Goal: Task Accomplishment & Management: Complete application form

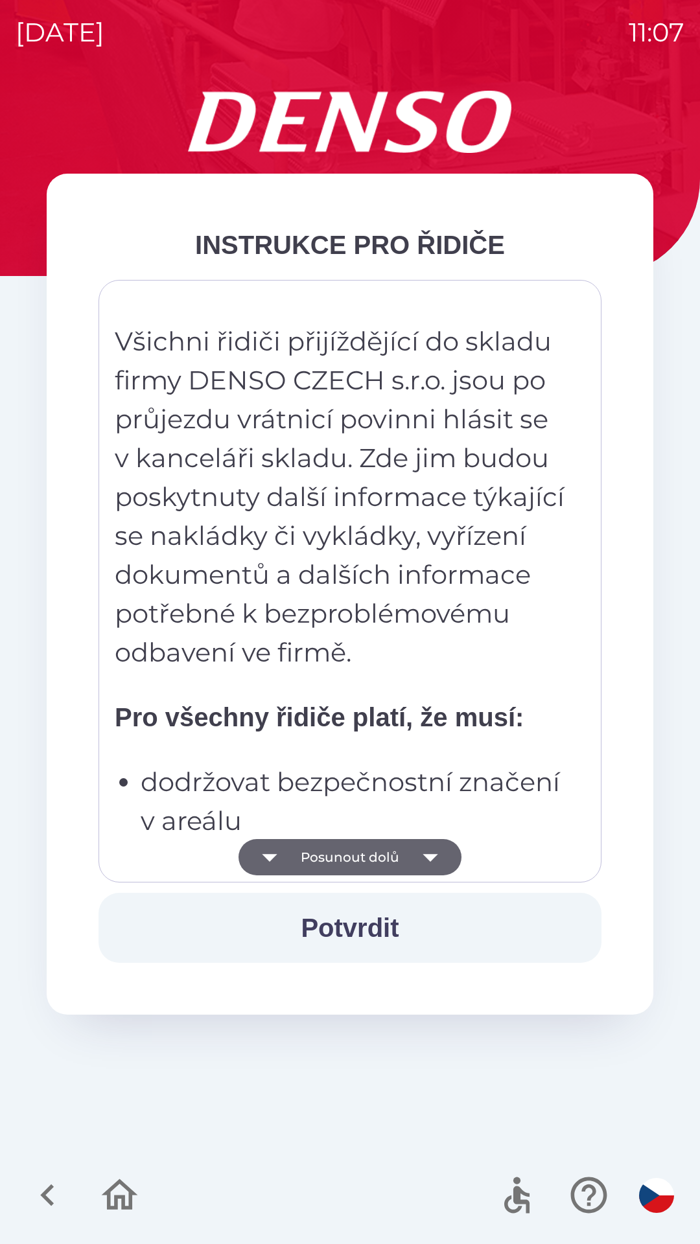
click at [433, 844] on icon "button" at bounding box center [430, 857] width 36 height 36
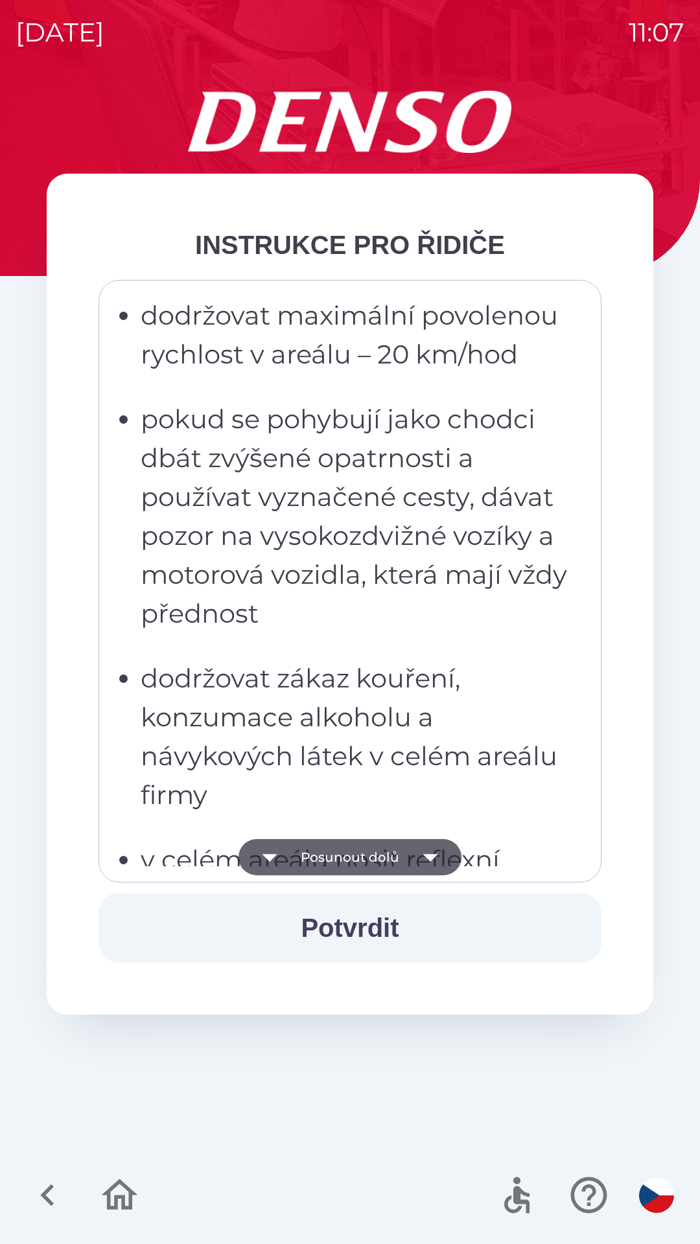
click at [433, 857] on icon "button" at bounding box center [429, 858] width 15 height 8
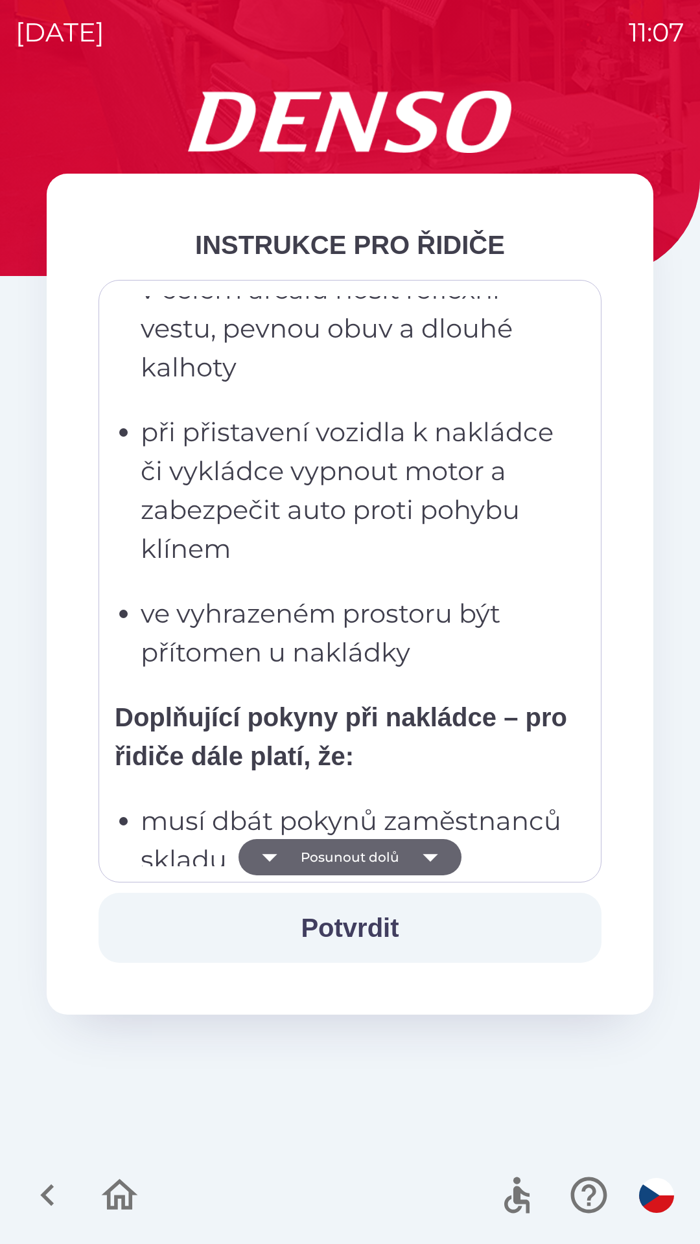
click at [431, 869] on icon "button" at bounding box center [430, 857] width 36 height 36
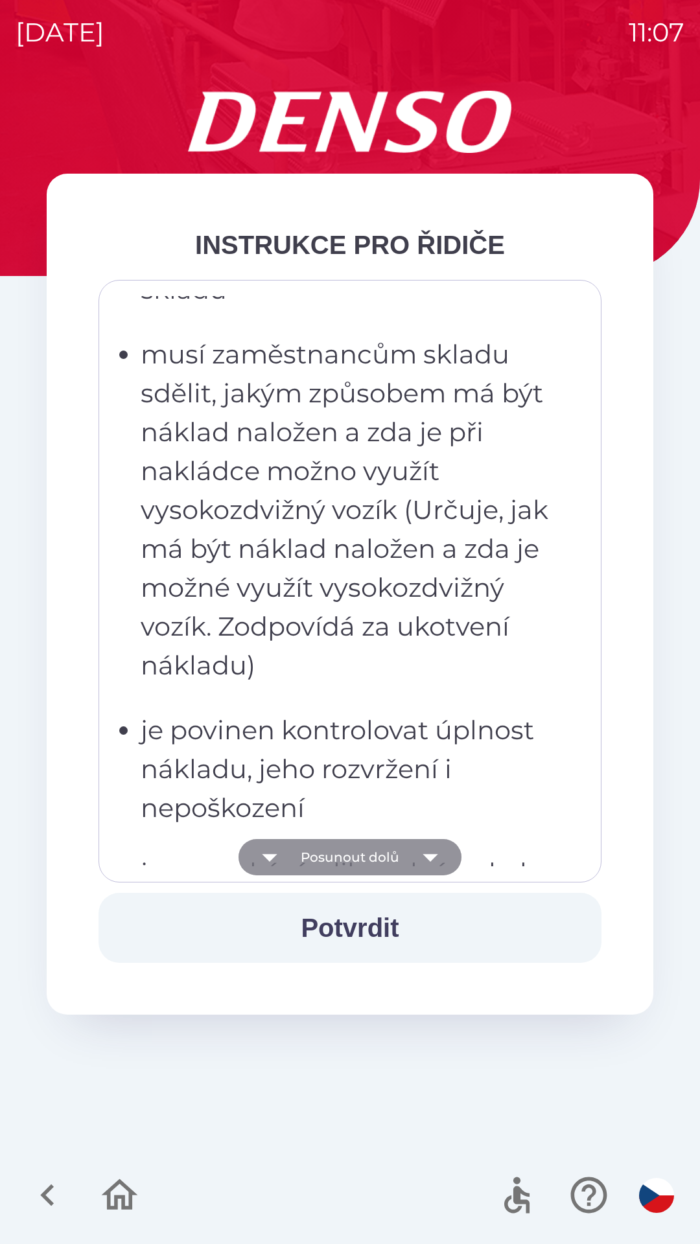
click at [441, 859] on icon "button" at bounding box center [430, 857] width 36 height 36
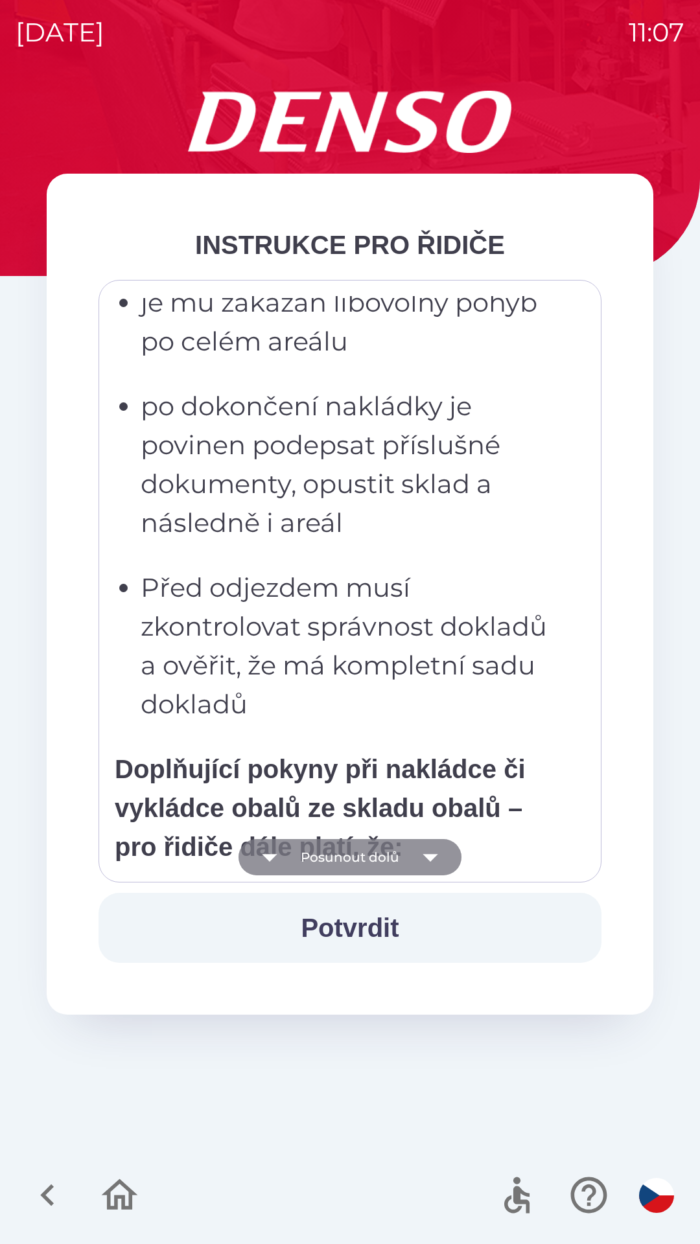
click at [437, 858] on icon "button" at bounding box center [430, 857] width 36 height 36
click at [434, 861] on icon "button" at bounding box center [430, 857] width 36 height 36
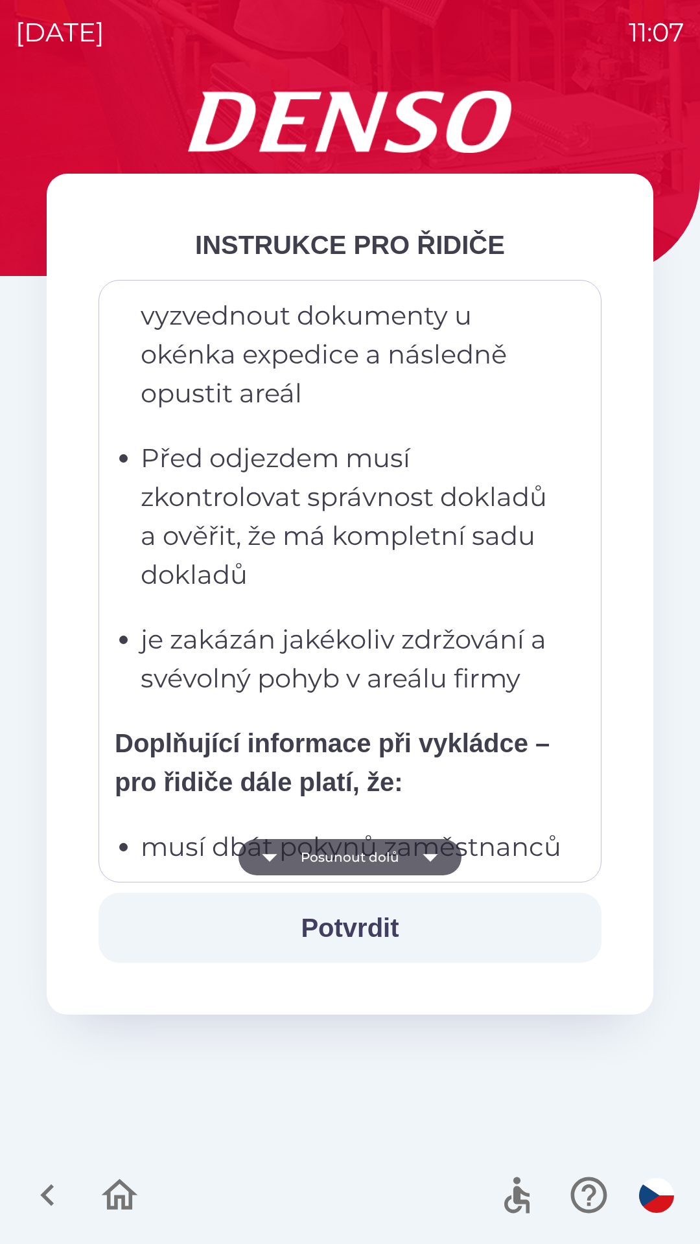
click at [439, 856] on icon "button" at bounding box center [430, 857] width 36 height 36
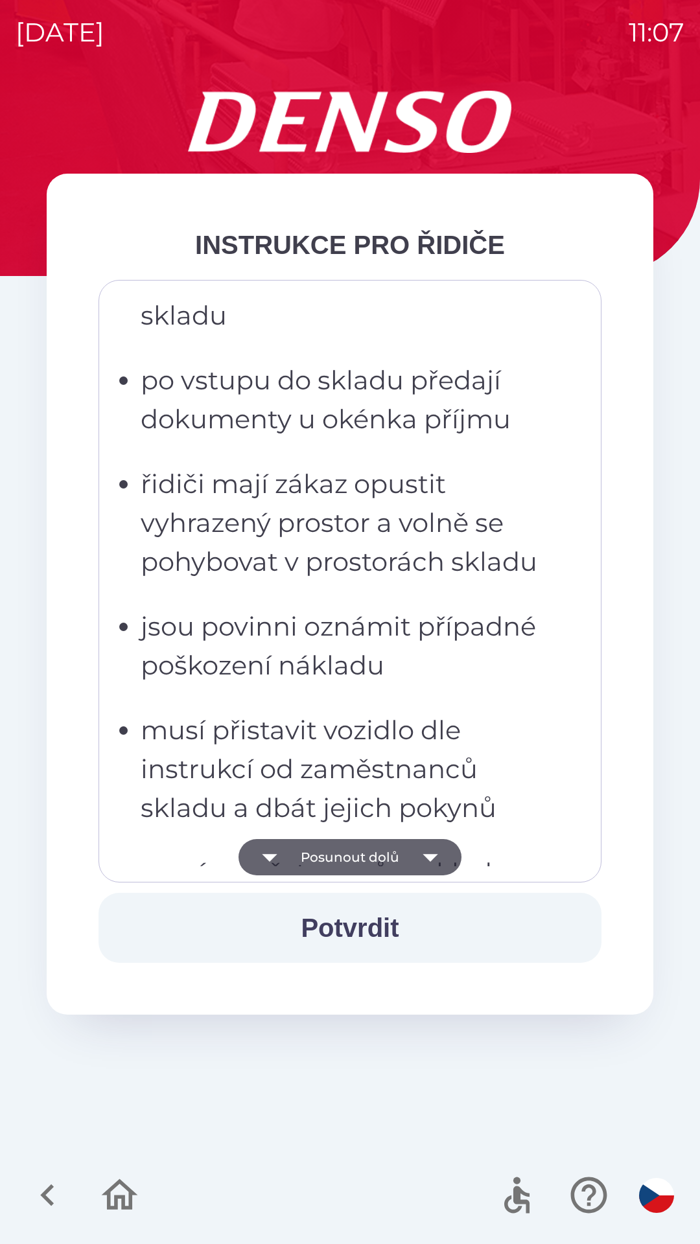
click at [429, 855] on icon "button" at bounding box center [429, 858] width 15 height 8
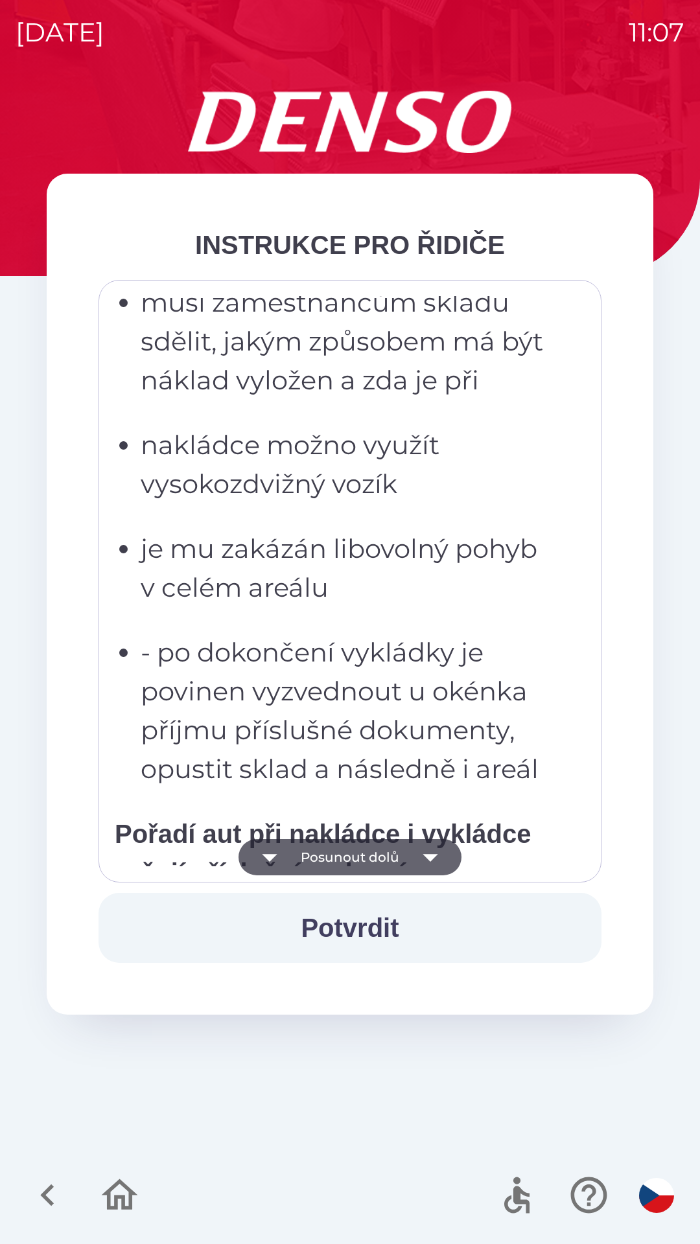
click at [430, 857] on icon "button" at bounding box center [429, 858] width 15 height 8
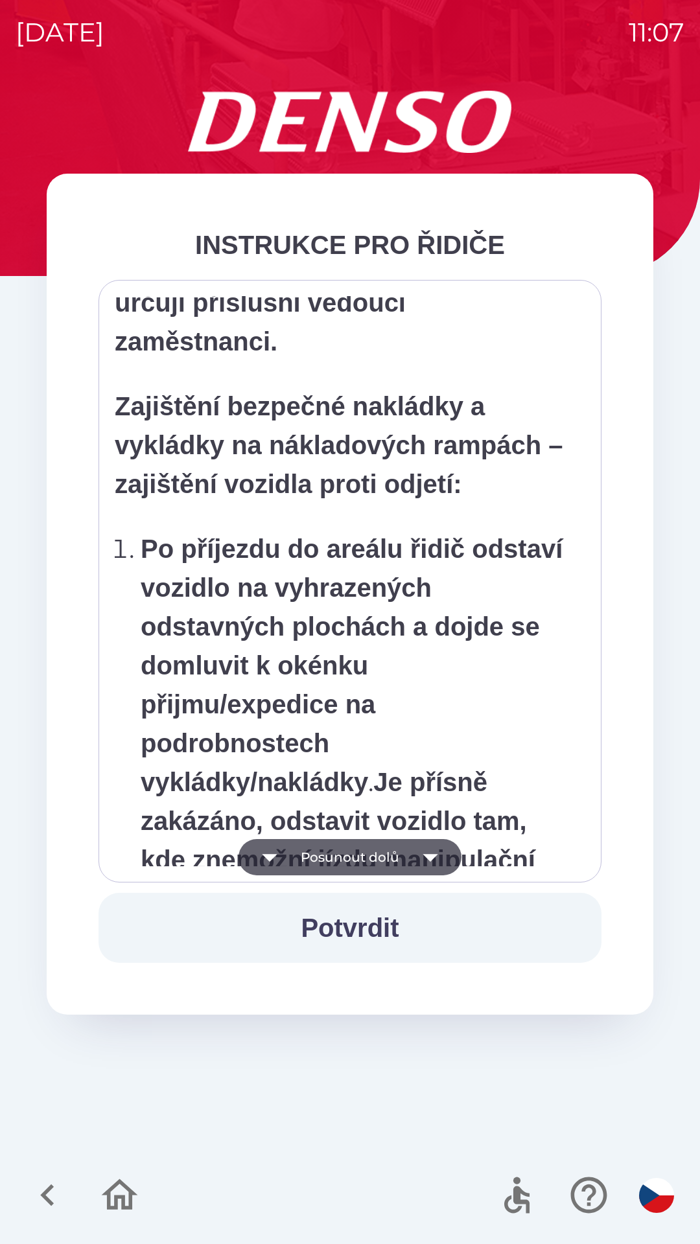
click at [426, 855] on icon "button" at bounding box center [429, 858] width 15 height 8
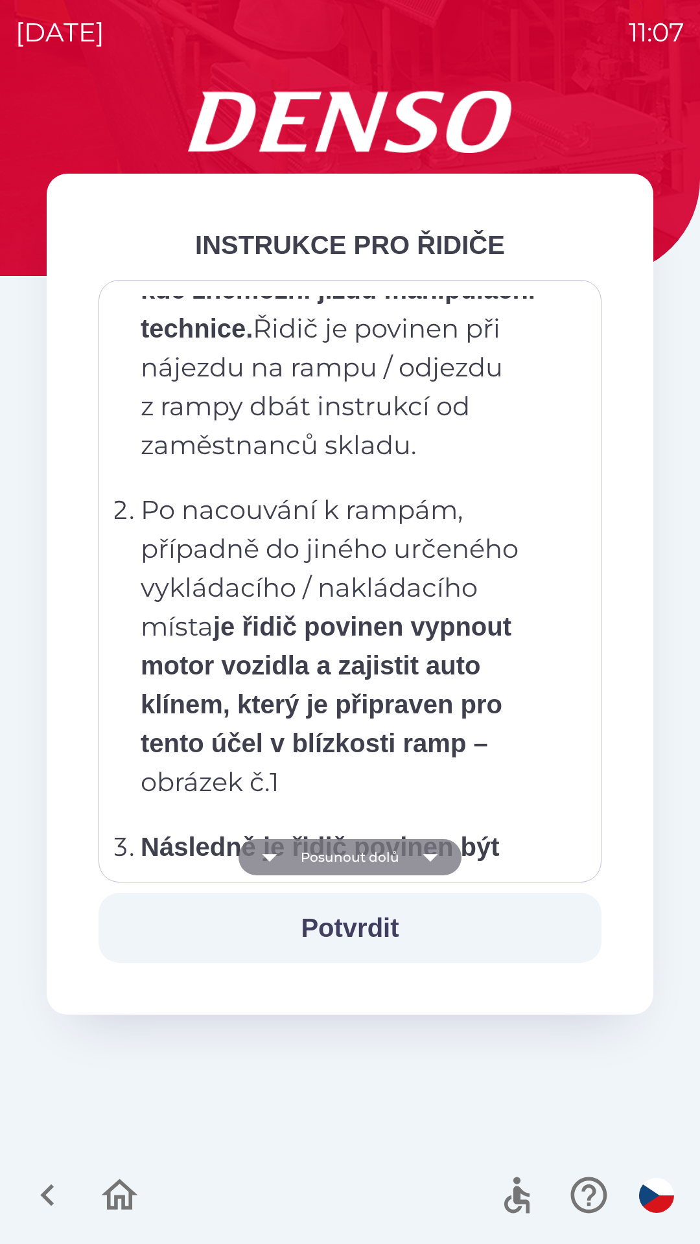
click at [429, 853] on icon "button" at bounding box center [430, 857] width 36 height 36
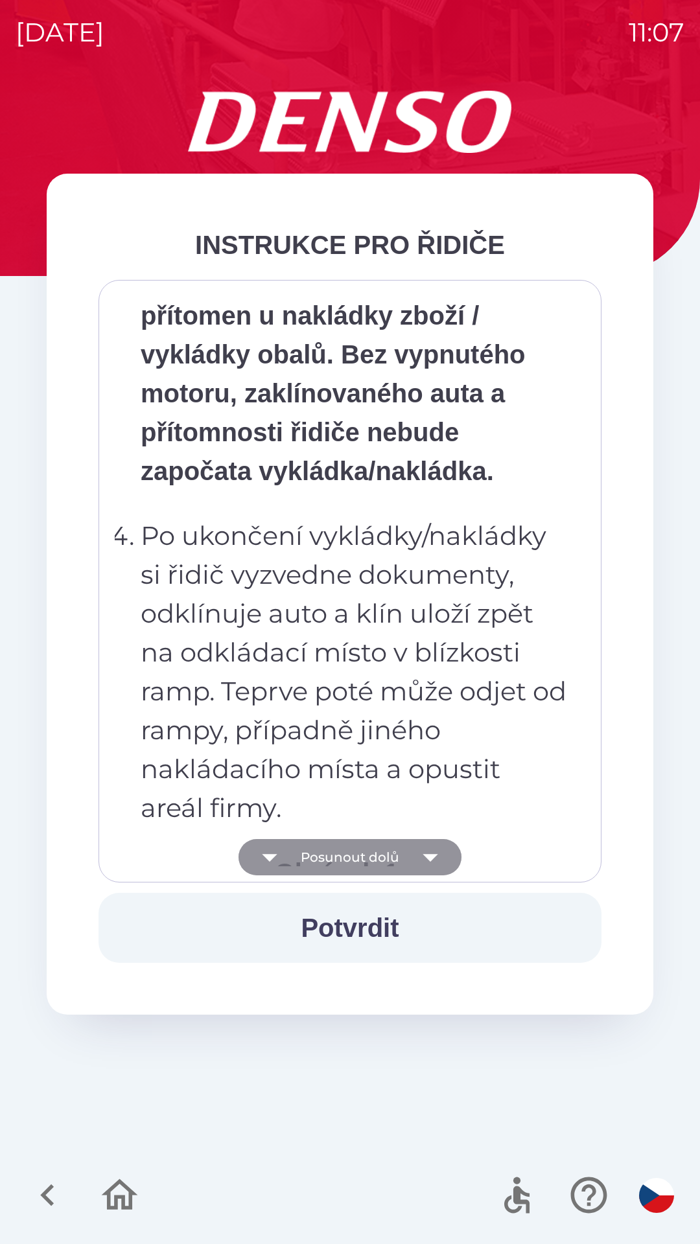
click at [429, 853] on icon "button" at bounding box center [430, 857] width 36 height 36
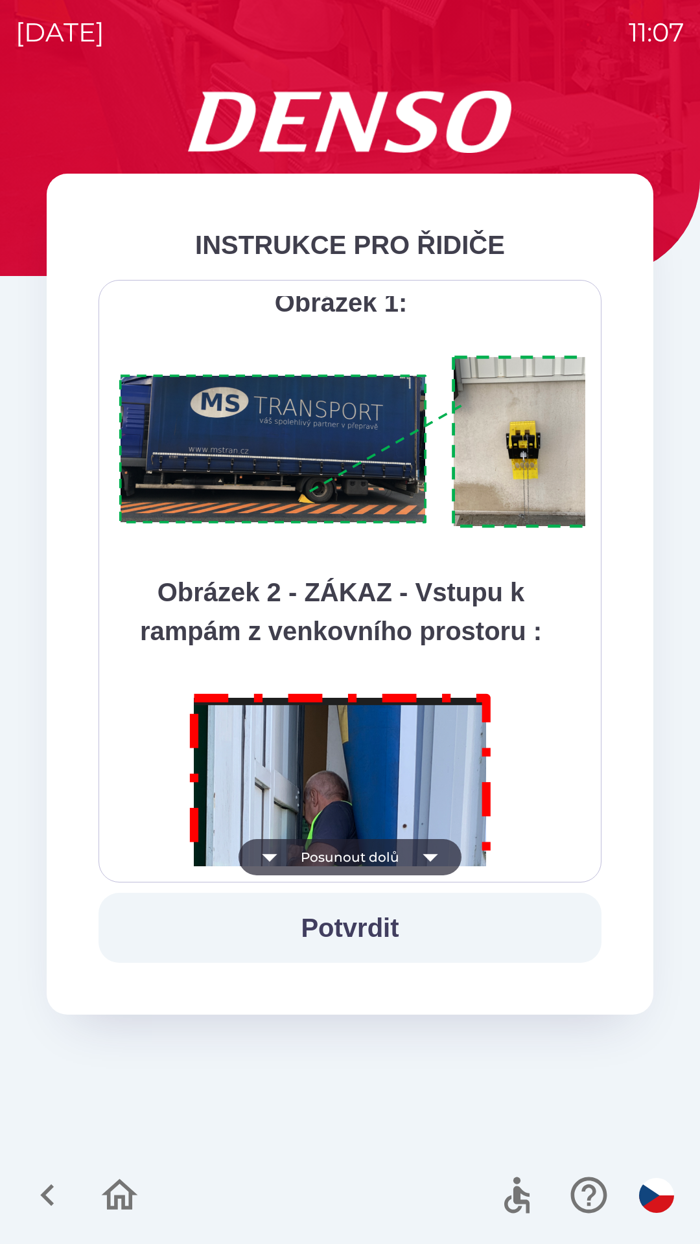
click at [434, 849] on icon "button" at bounding box center [430, 857] width 36 height 36
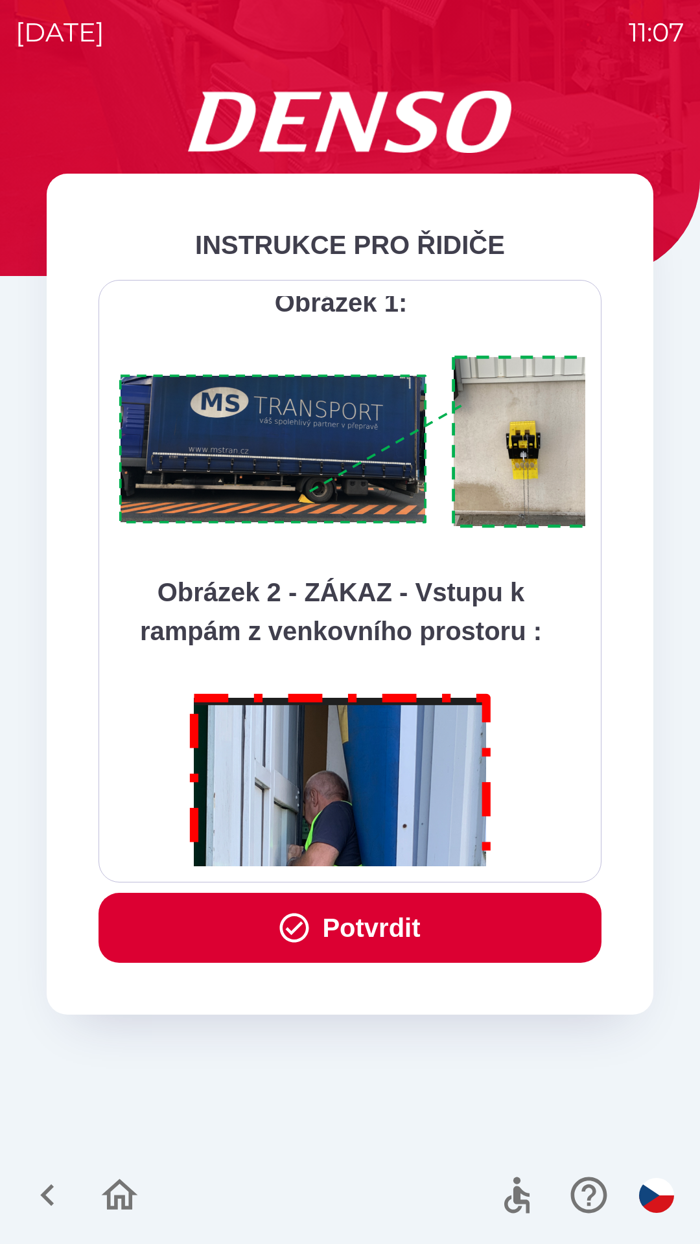
scroll to position [7281, 0]
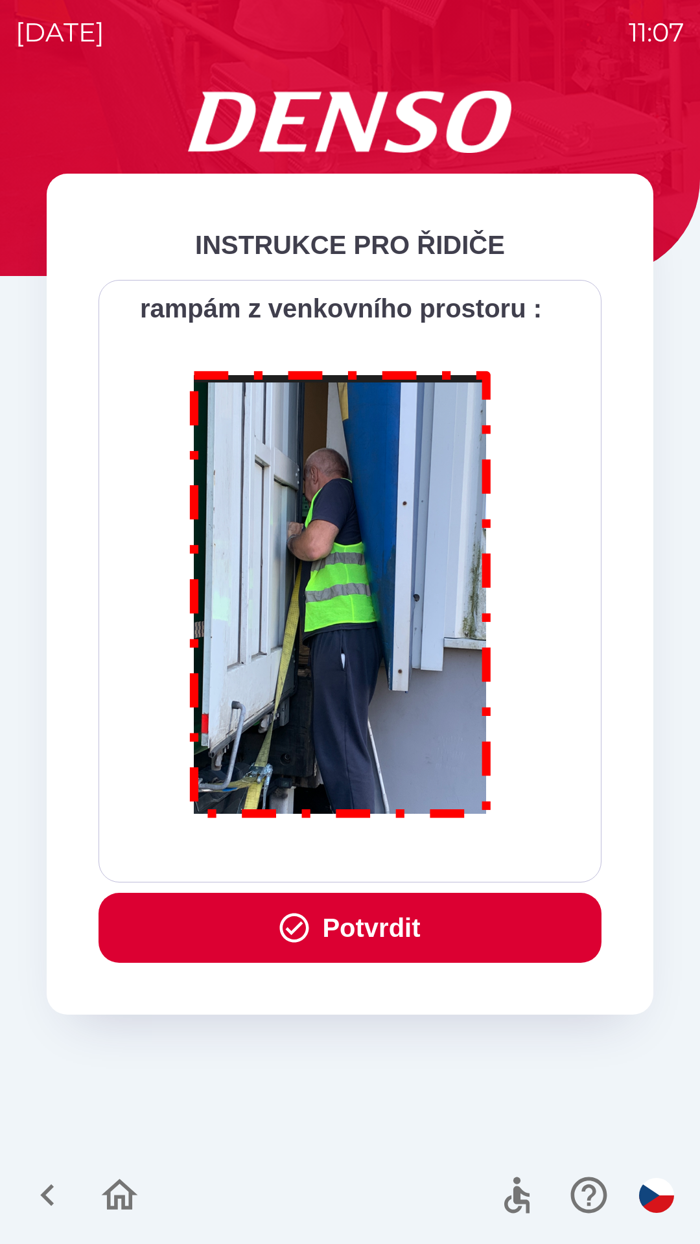
click at [428, 857] on div "Všichni řidiči přijíždějící do skladu firmy DENSO CZECH s.r.o. jsou po průjezdu…" at bounding box center [350, 581] width 470 height 570
click at [430, 854] on div "Všichni řidiči přijíždějící do skladu firmy DENSO CZECH s.r.o. jsou po průjezdu…" at bounding box center [350, 581] width 470 height 570
click at [409, 941] on button "Potvrdit" at bounding box center [349, 928] width 503 height 70
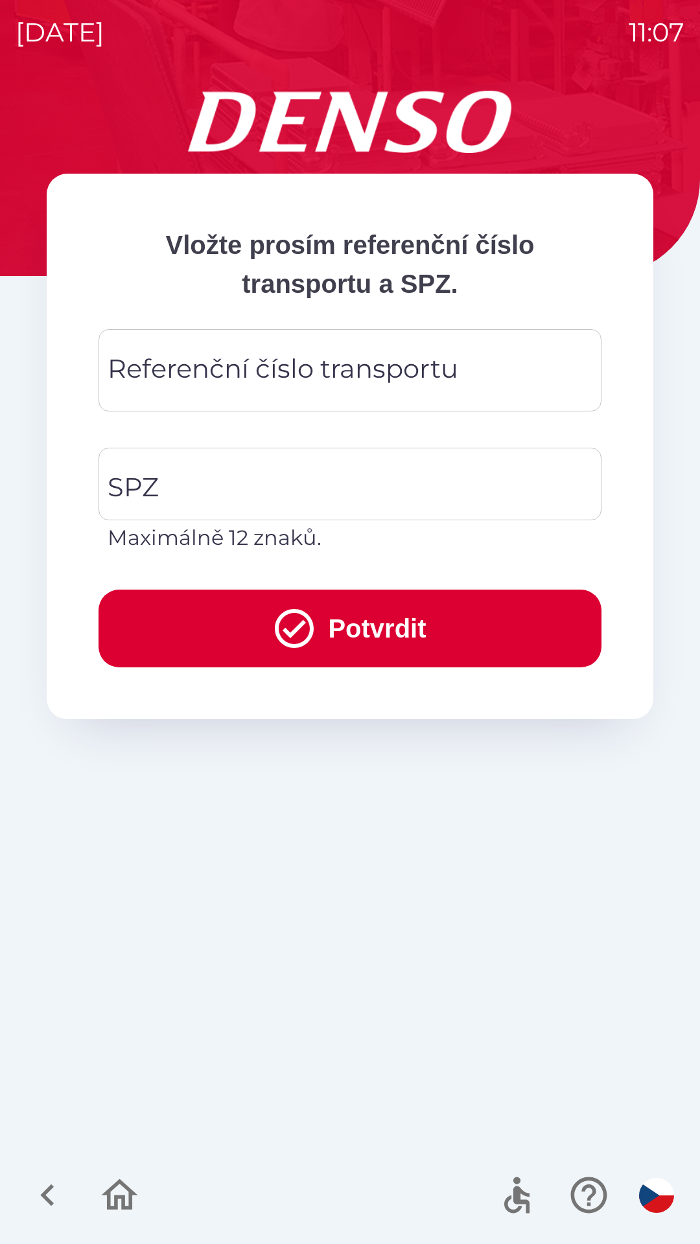
click at [307, 374] on div "Referenční číslo transportu Referenční číslo transportu" at bounding box center [349, 370] width 503 height 82
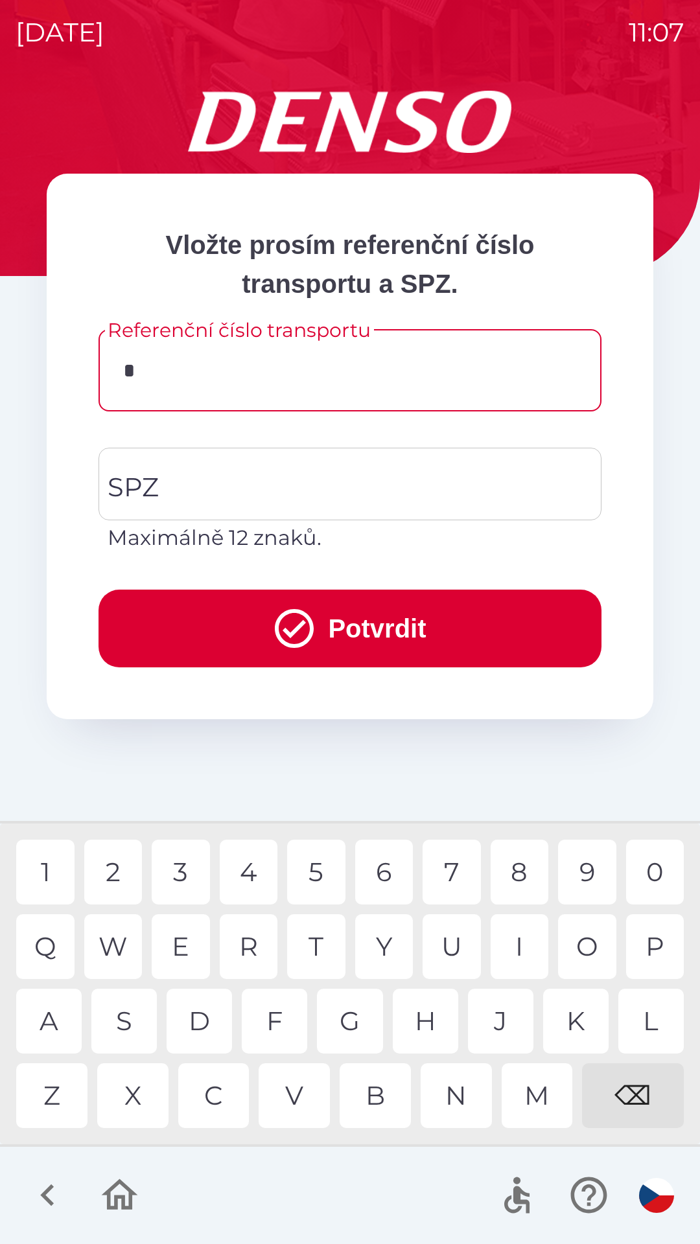
click at [182, 873] on div "3" at bounding box center [181, 872] width 58 height 65
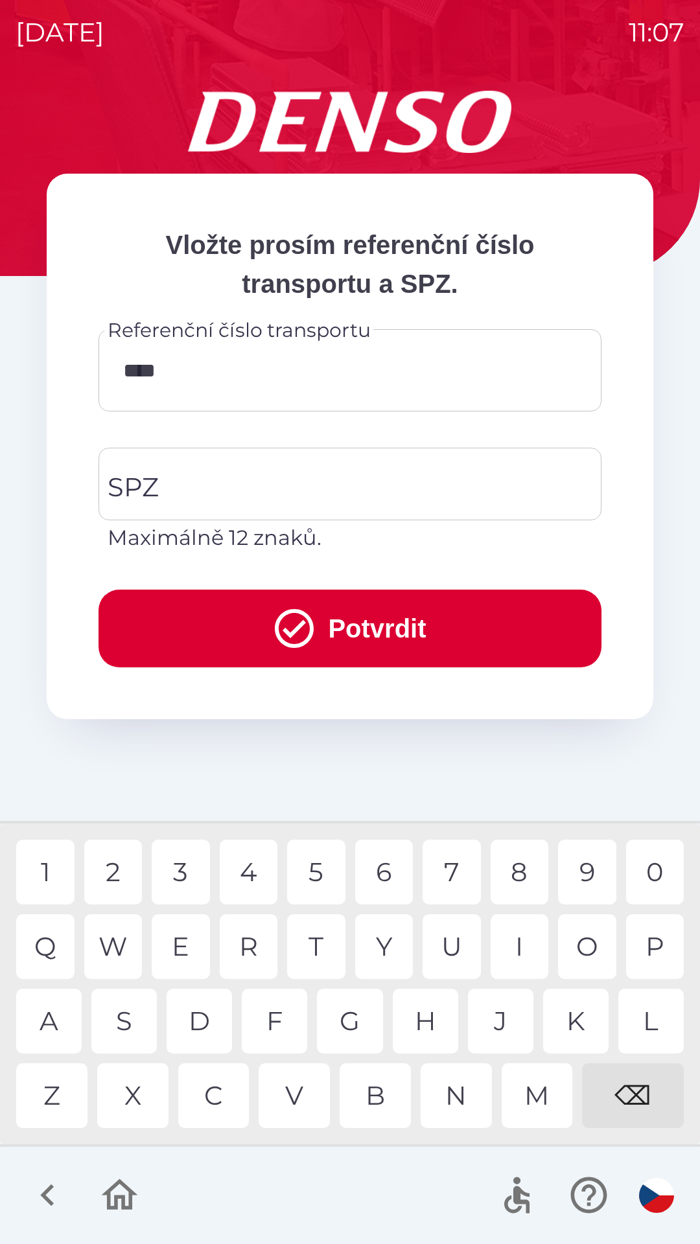
click at [41, 865] on div "1" at bounding box center [45, 872] width 58 height 65
type input "******"
click at [217, 487] on input "SPZ" at bounding box center [340, 484] width 472 height 61
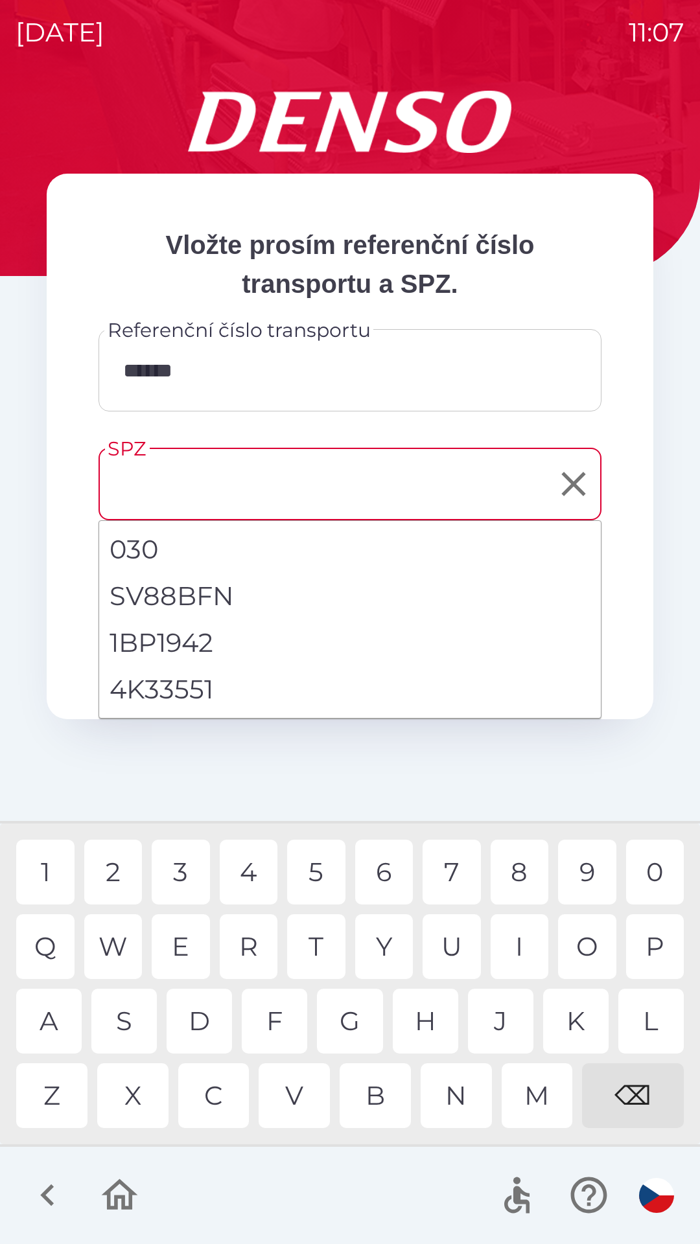
click at [192, 695] on li "4K33551" at bounding box center [349, 689] width 501 height 47
type input "*******"
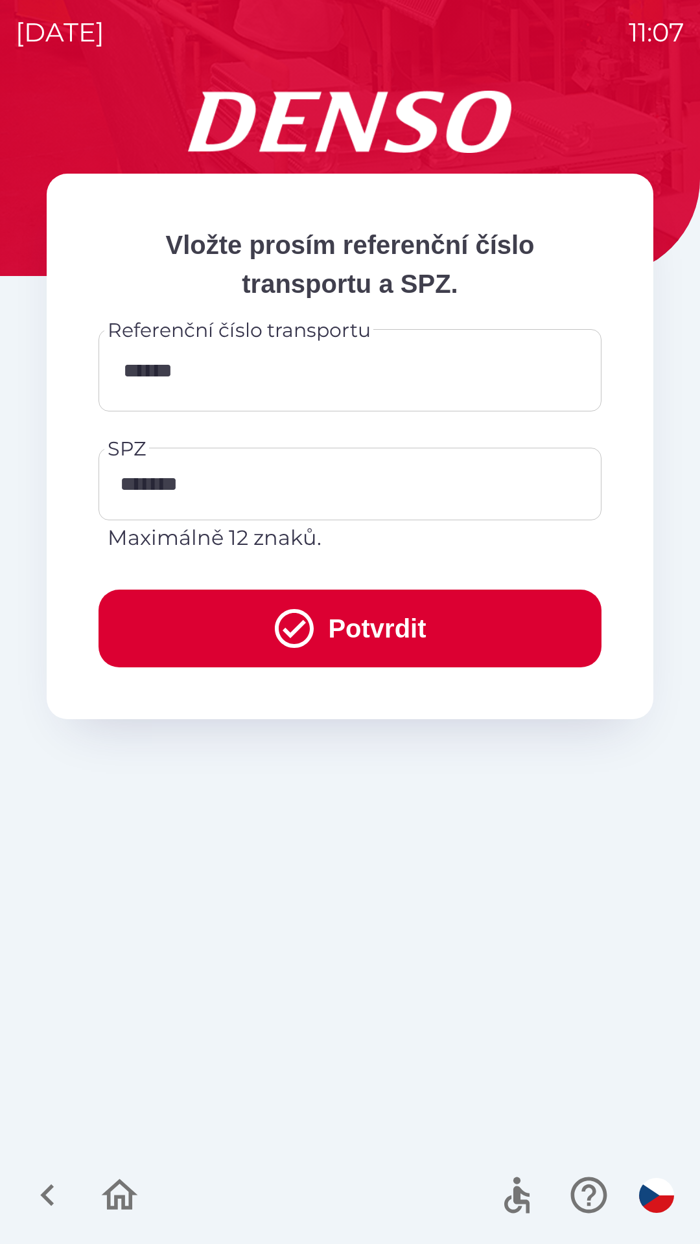
click at [362, 630] on button "Potvrdit" at bounding box center [349, 629] width 503 height 78
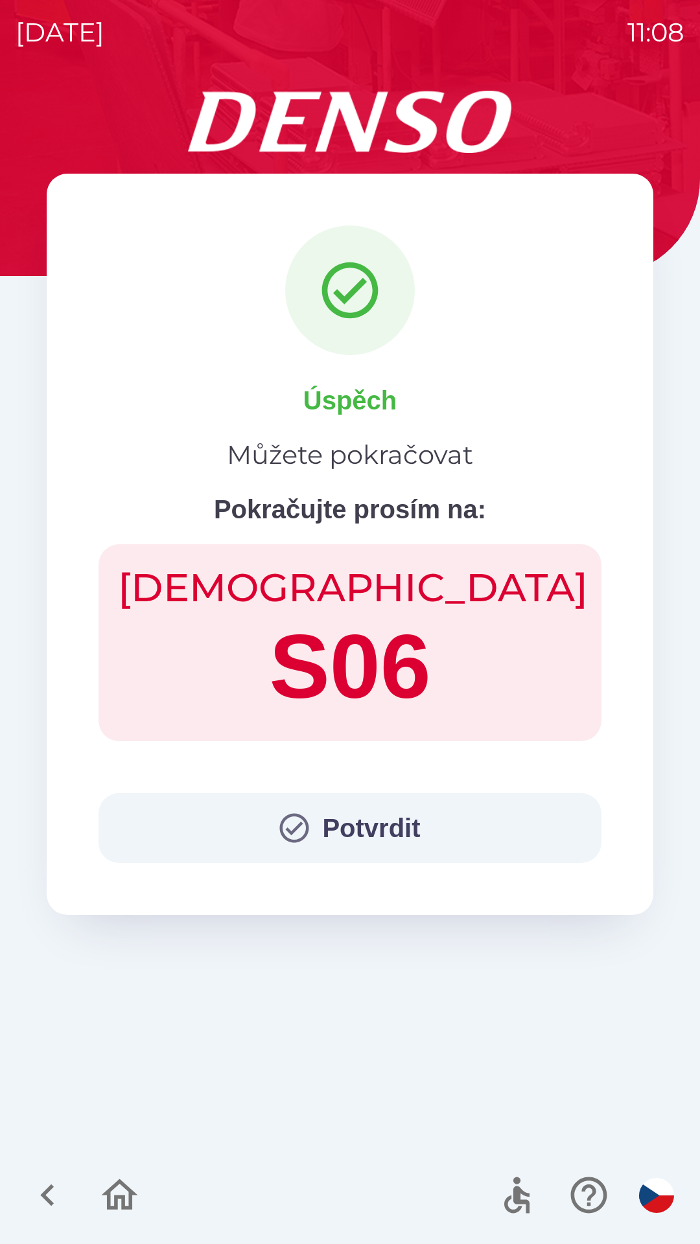
click at [424, 833] on button "Potvrdit" at bounding box center [349, 828] width 503 height 70
